Goal: Check status: Check status

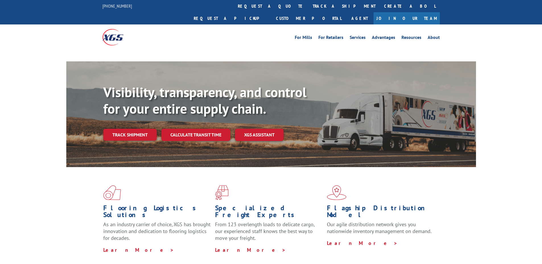
click at [127, 129] on div "Visibility, transparency, and control for your entire supply chain. Track shipm…" at bounding box center [289, 123] width 372 height 79
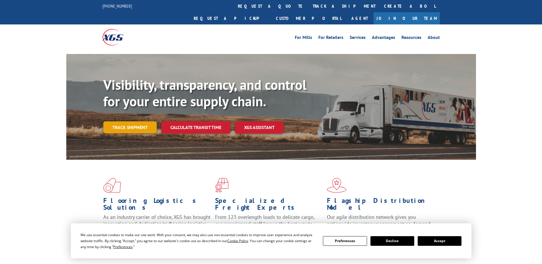
click at [134, 121] on link "Track shipment" at bounding box center [129, 127] width 53 height 12
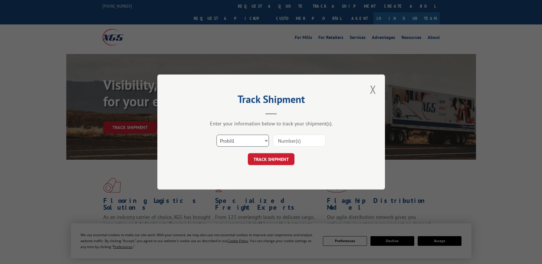
click at [250, 144] on select "Select category... Probill BOL PO" at bounding box center [242, 141] width 52 height 12
click at [281, 142] on input at bounding box center [299, 141] width 52 height 12
paste input "17449947"
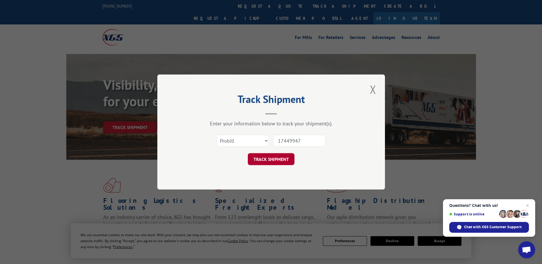
type input "17449947"
click at [287, 160] on button "TRACK SHIPMENT" at bounding box center [271, 159] width 47 height 12
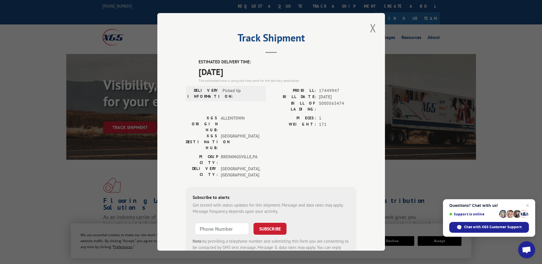
click at [205, 71] on span "[DATE]" at bounding box center [277, 71] width 158 height 13
copy span "[DATE]"
